Goal: Transaction & Acquisition: Subscribe to service/newsletter

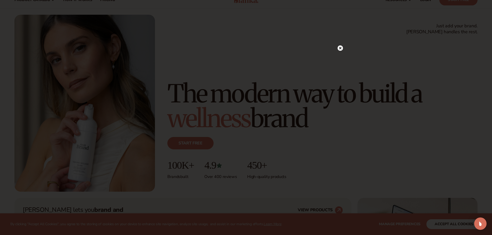
scroll to position [26, 0]
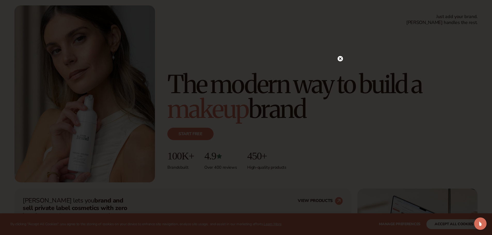
click at [341, 58] on circle at bounding box center [340, 58] width 5 height 5
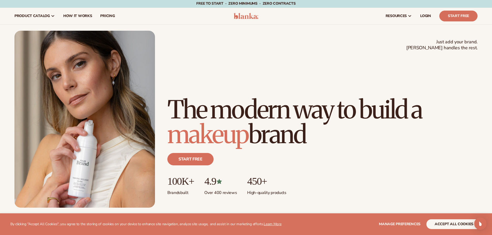
scroll to position [0, 0]
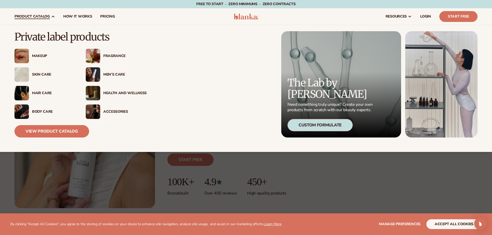
click at [40, 57] on div "Makeup" at bounding box center [53, 56] width 43 height 4
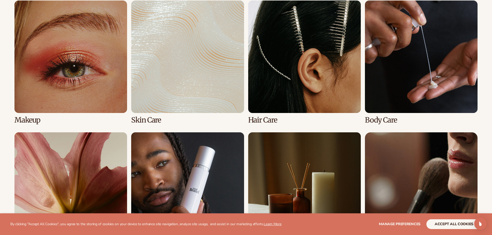
scroll to position [413, 0]
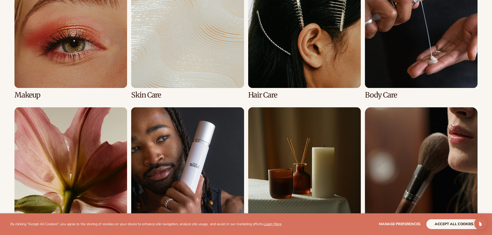
click at [68, 69] on link "1 / 8" at bounding box center [70, 37] width 113 height 124
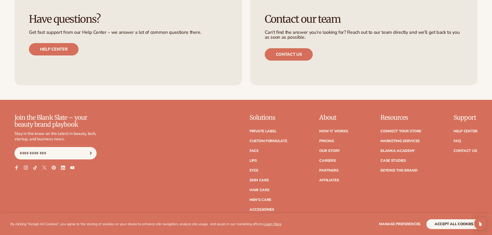
scroll to position [1068, 0]
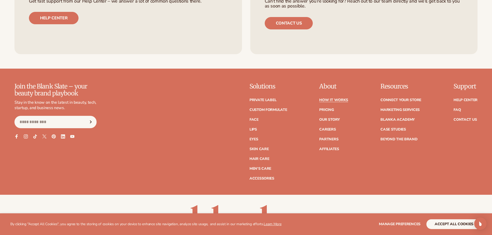
click at [330, 100] on link "How It Works" at bounding box center [333, 100] width 29 height 4
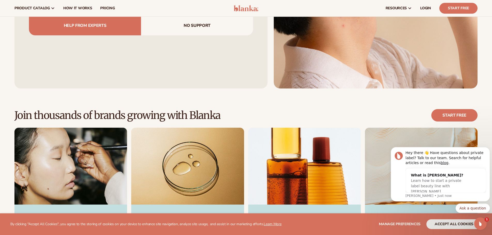
scroll to position [646, 0]
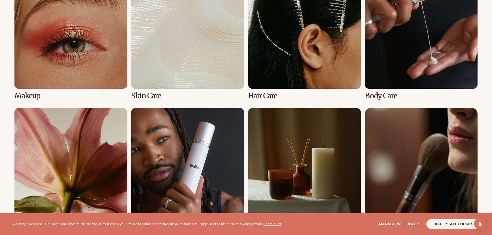
scroll to position [413, 0]
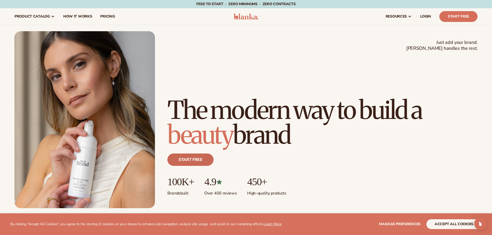
click at [184, 158] on link "Start free" at bounding box center [190, 160] width 46 height 12
